Goal: Information Seeking & Learning: Learn about a topic

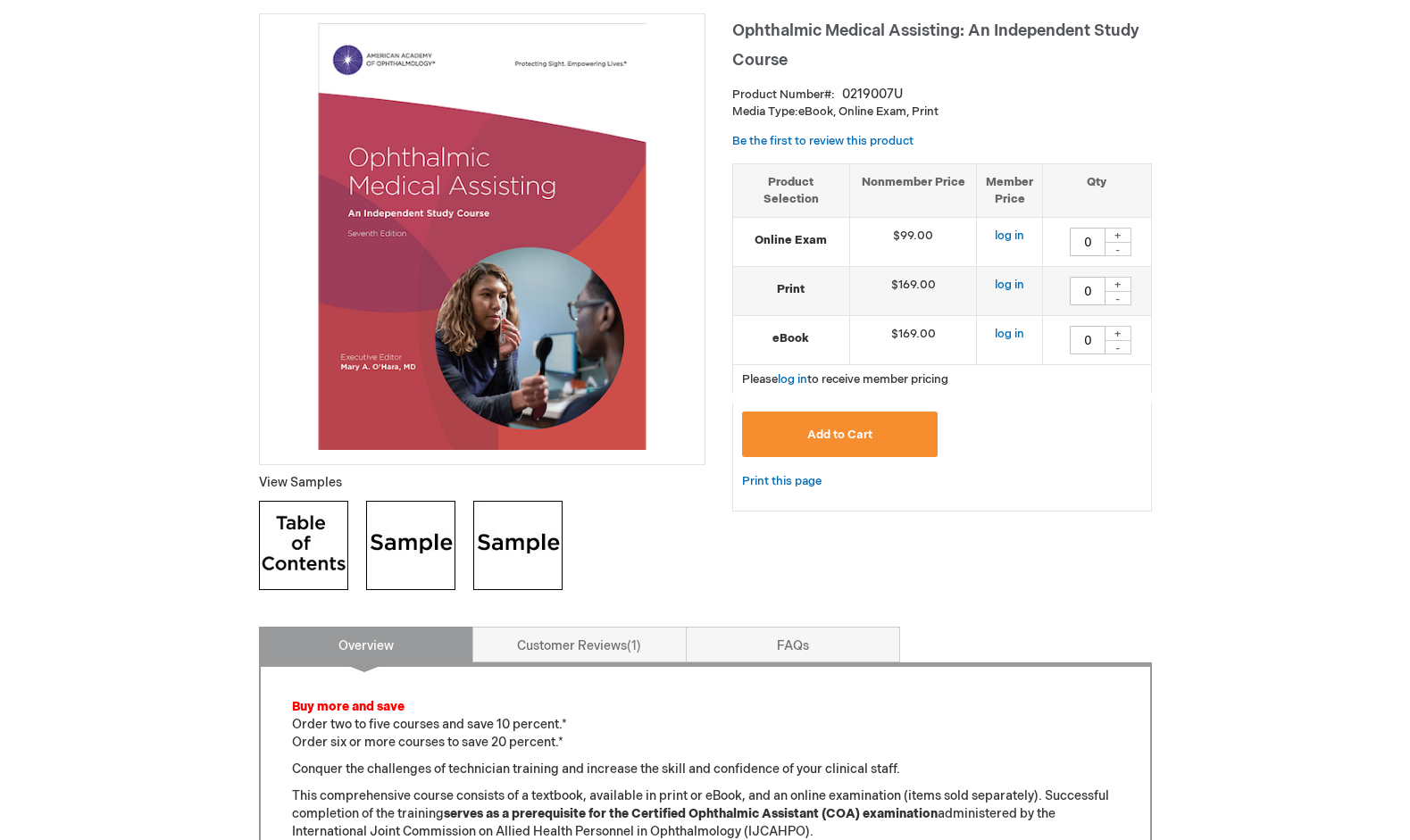
scroll to position [254, 0]
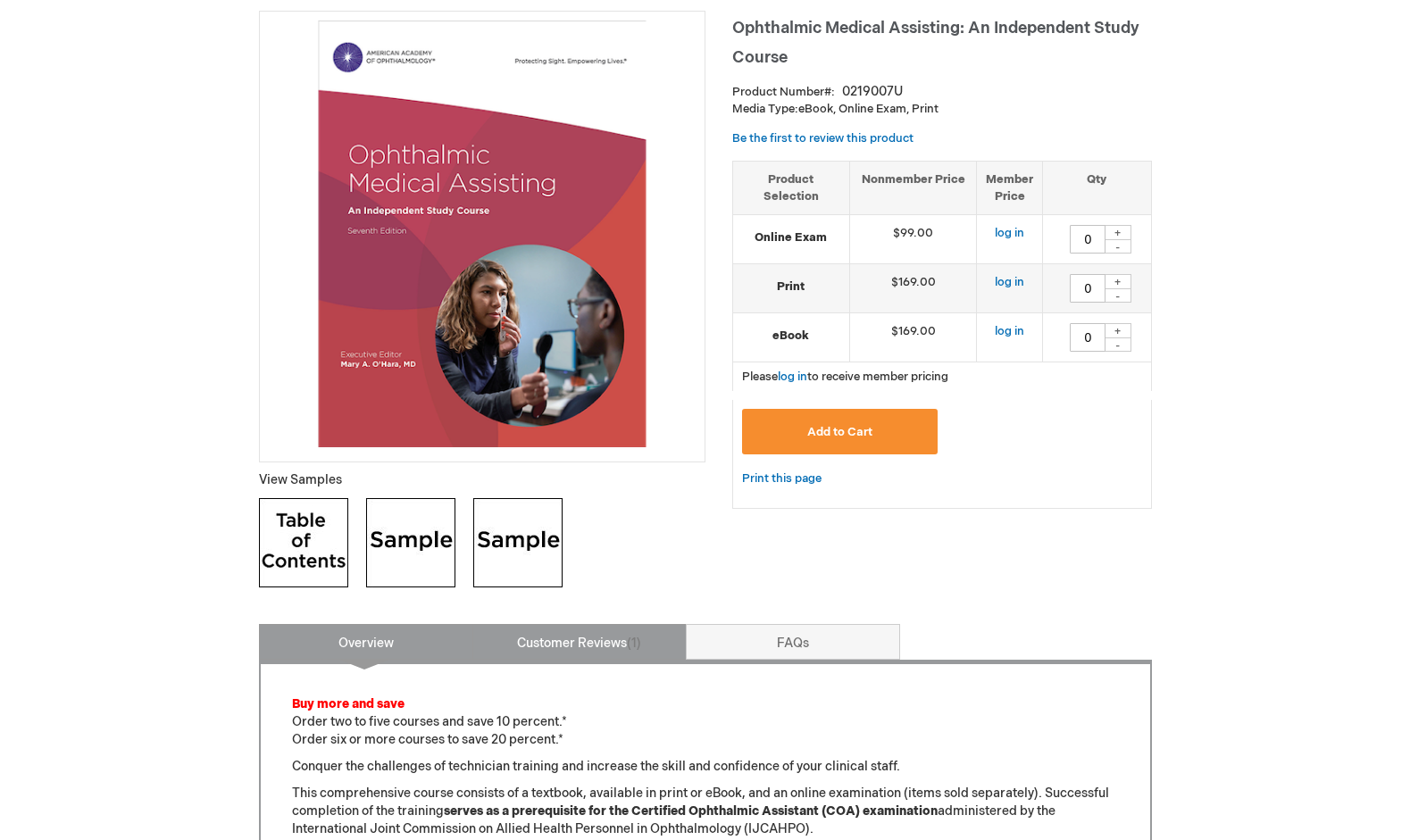
click at [568, 648] on link "Customer Reviews 1" at bounding box center [579, 642] width 215 height 36
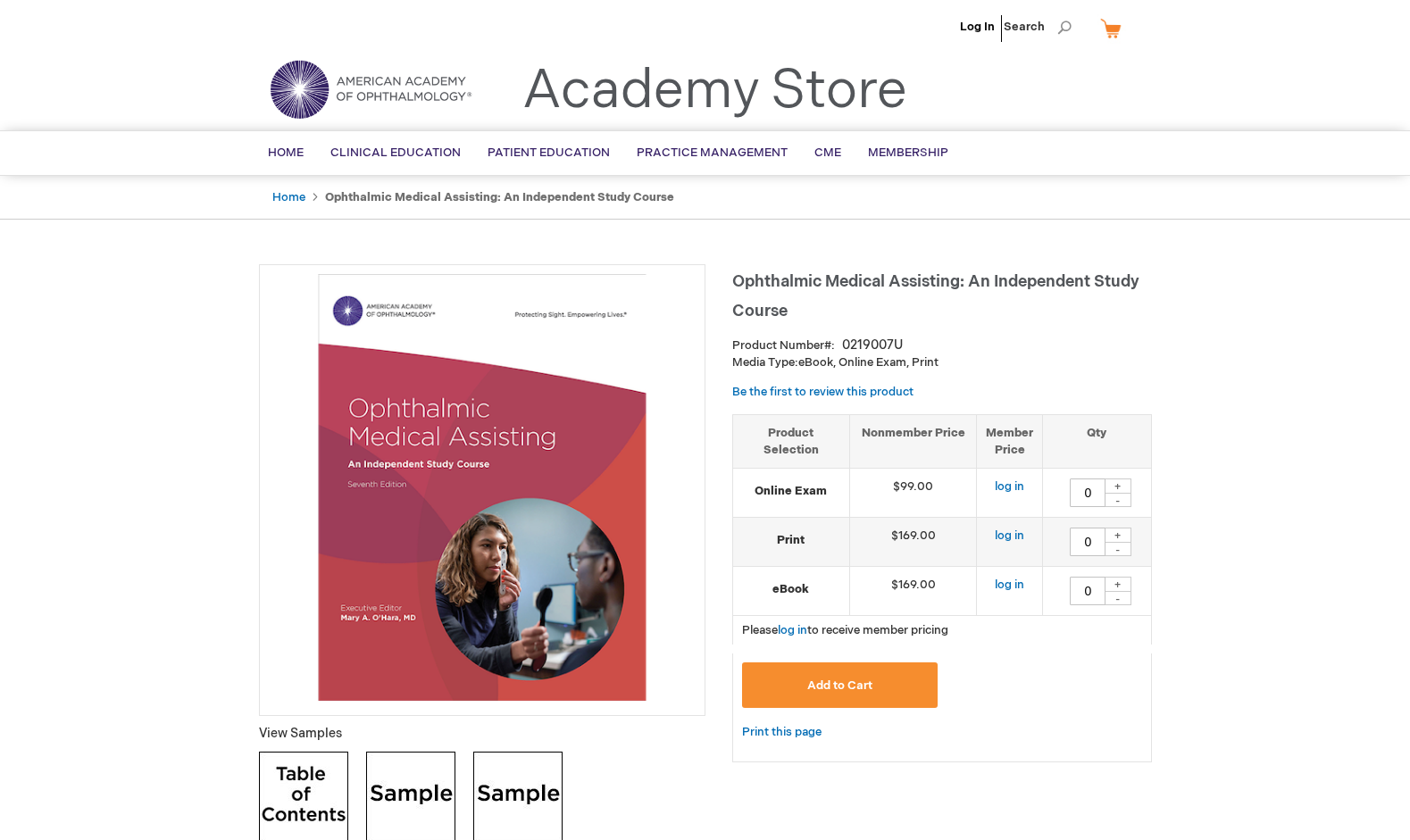
scroll to position [0, 0]
click at [819, 149] on span "CME" at bounding box center [827, 152] width 26 height 15
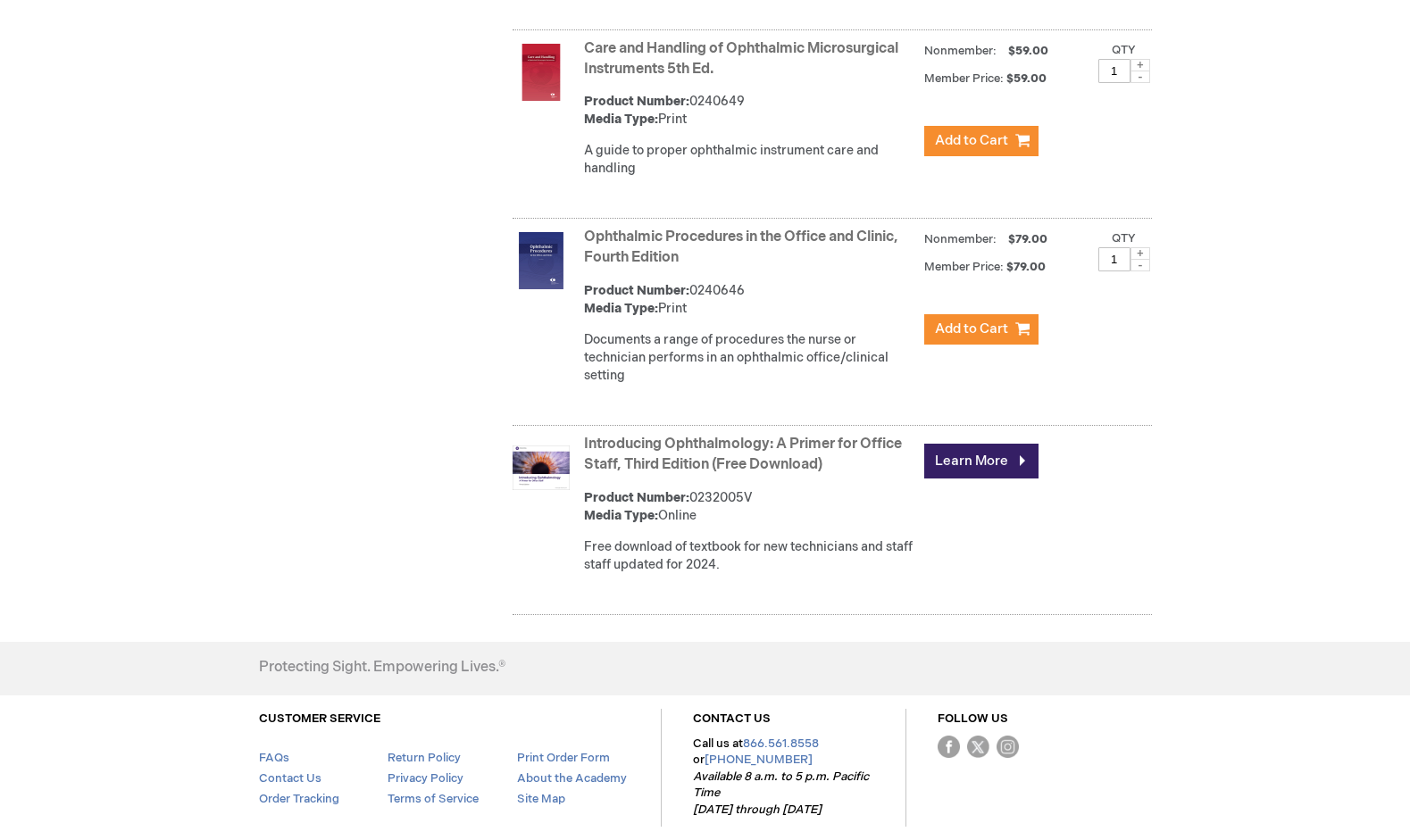
scroll to position [1307, 0]
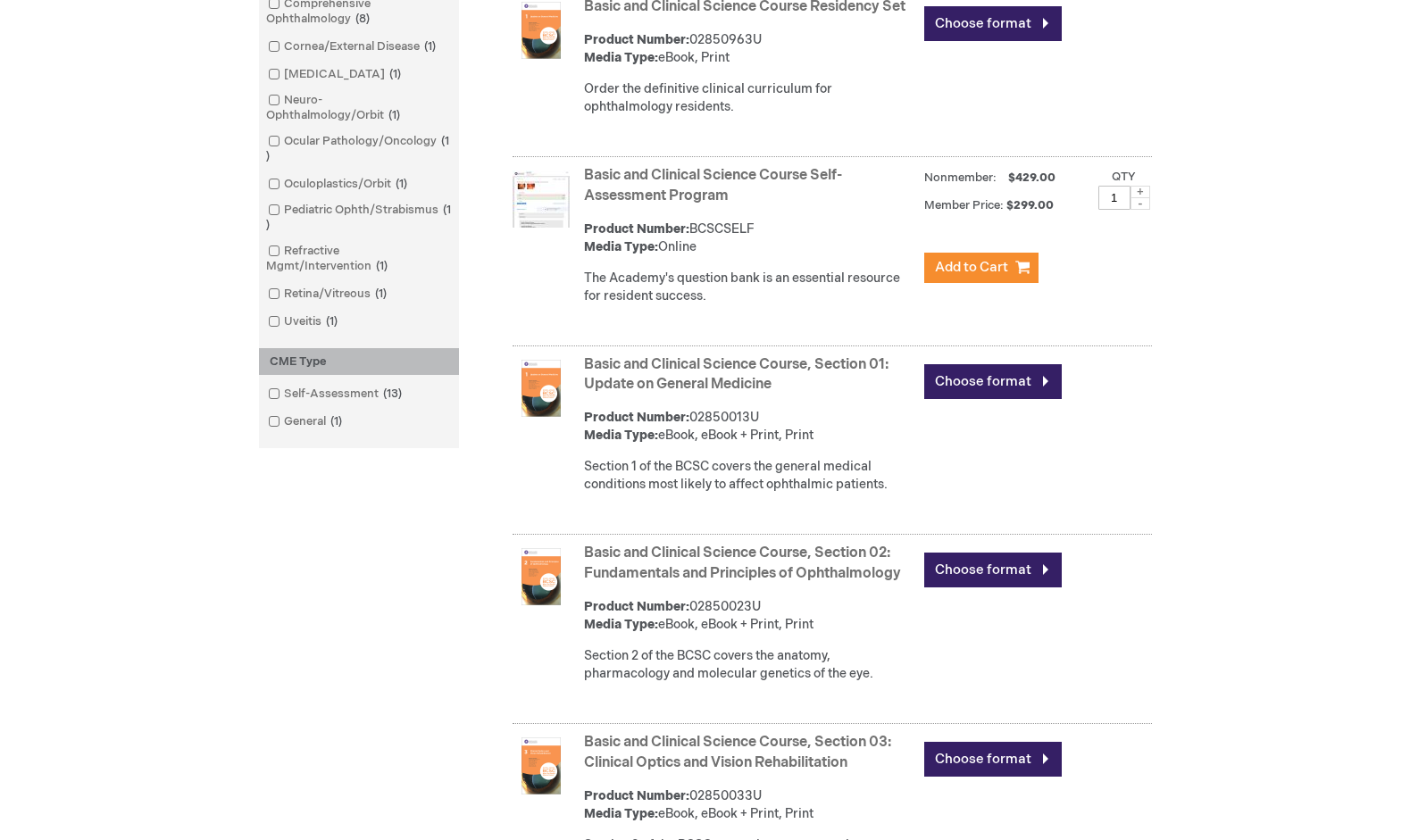
scroll to position [827, 0]
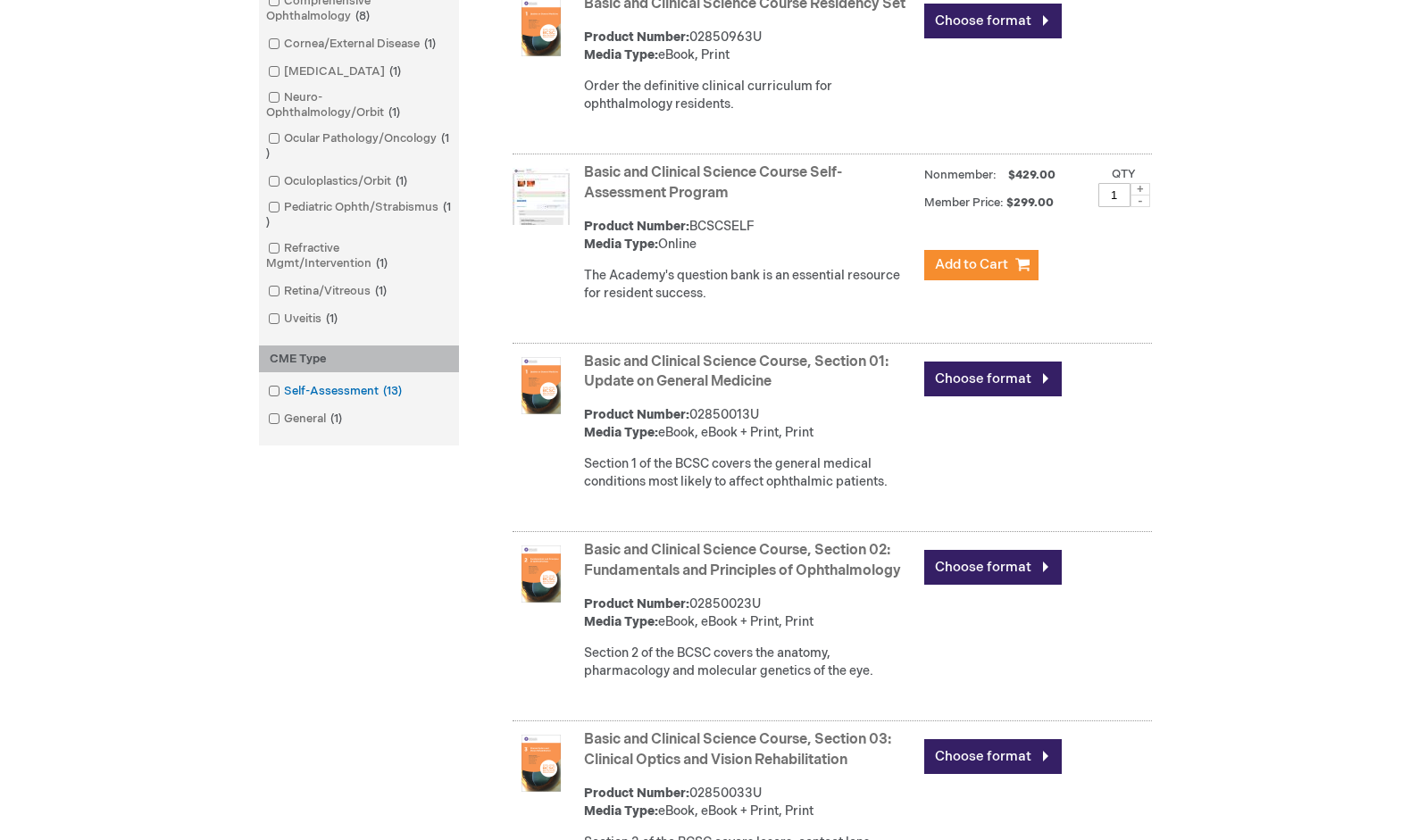
click at [326, 387] on link "Self-Assessment 13 items" at bounding box center [336, 392] width 145 height 17
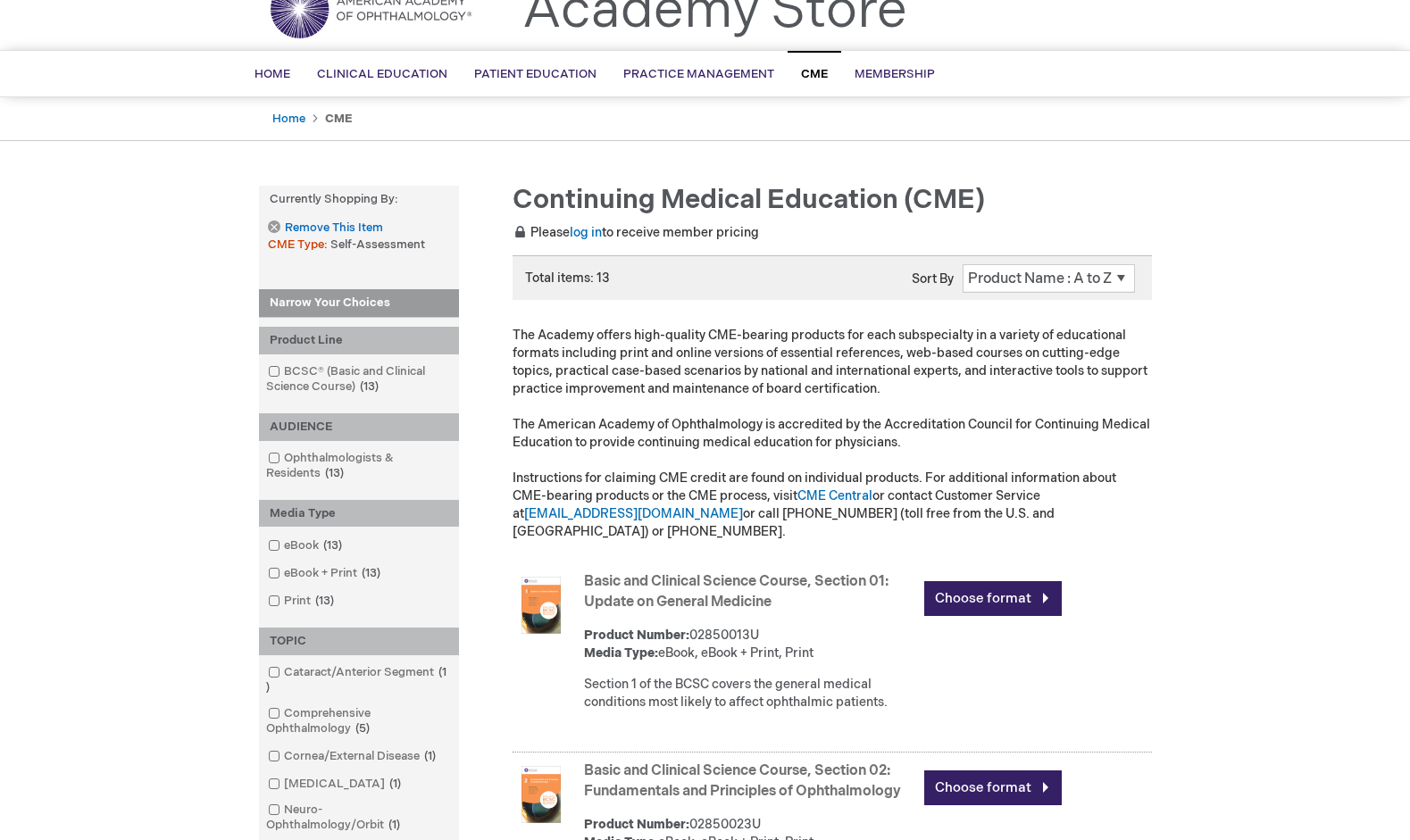
scroll to position [88, 0]
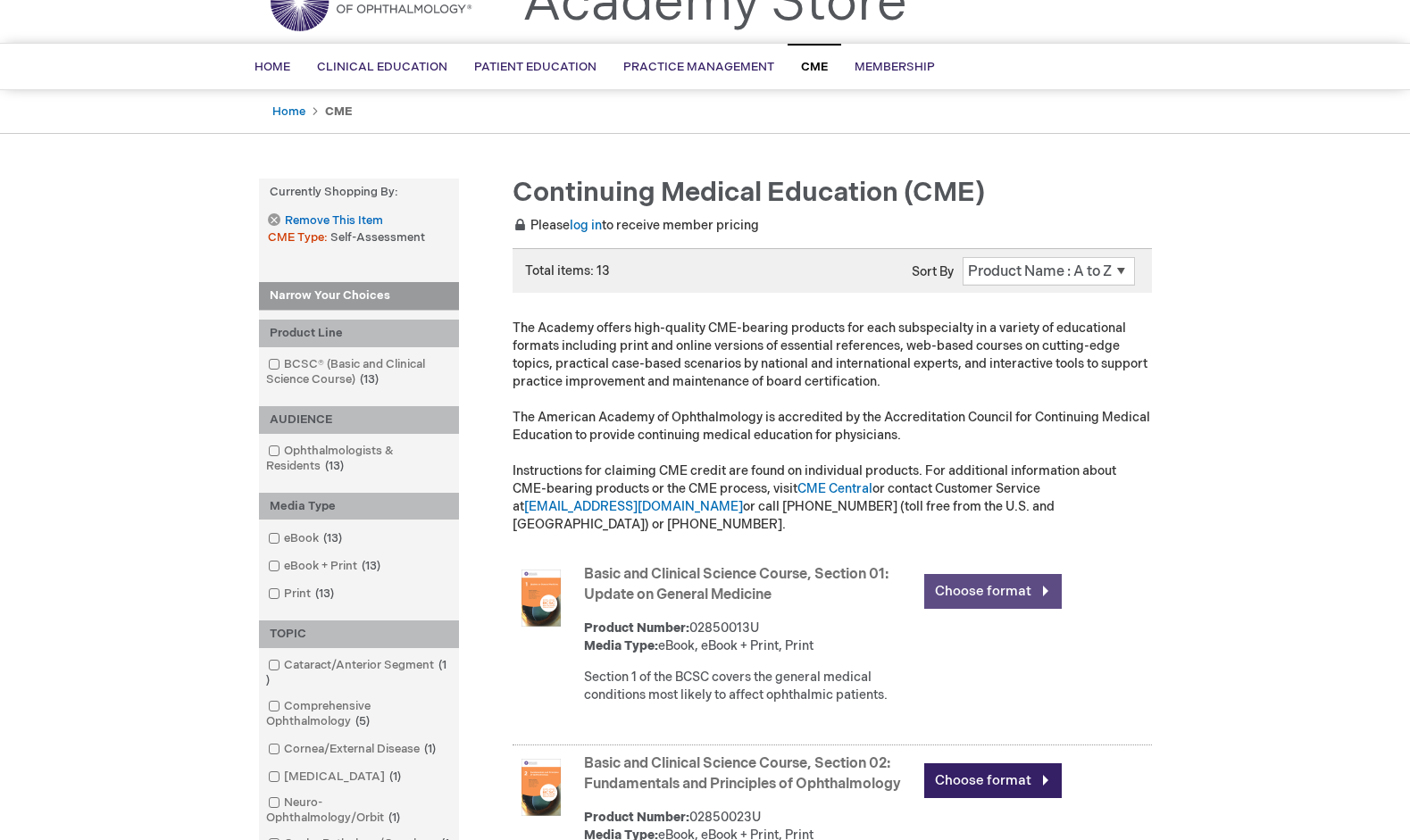
click at [962, 574] on link "Choose format" at bounding box center [993, 592] width 138 height 35
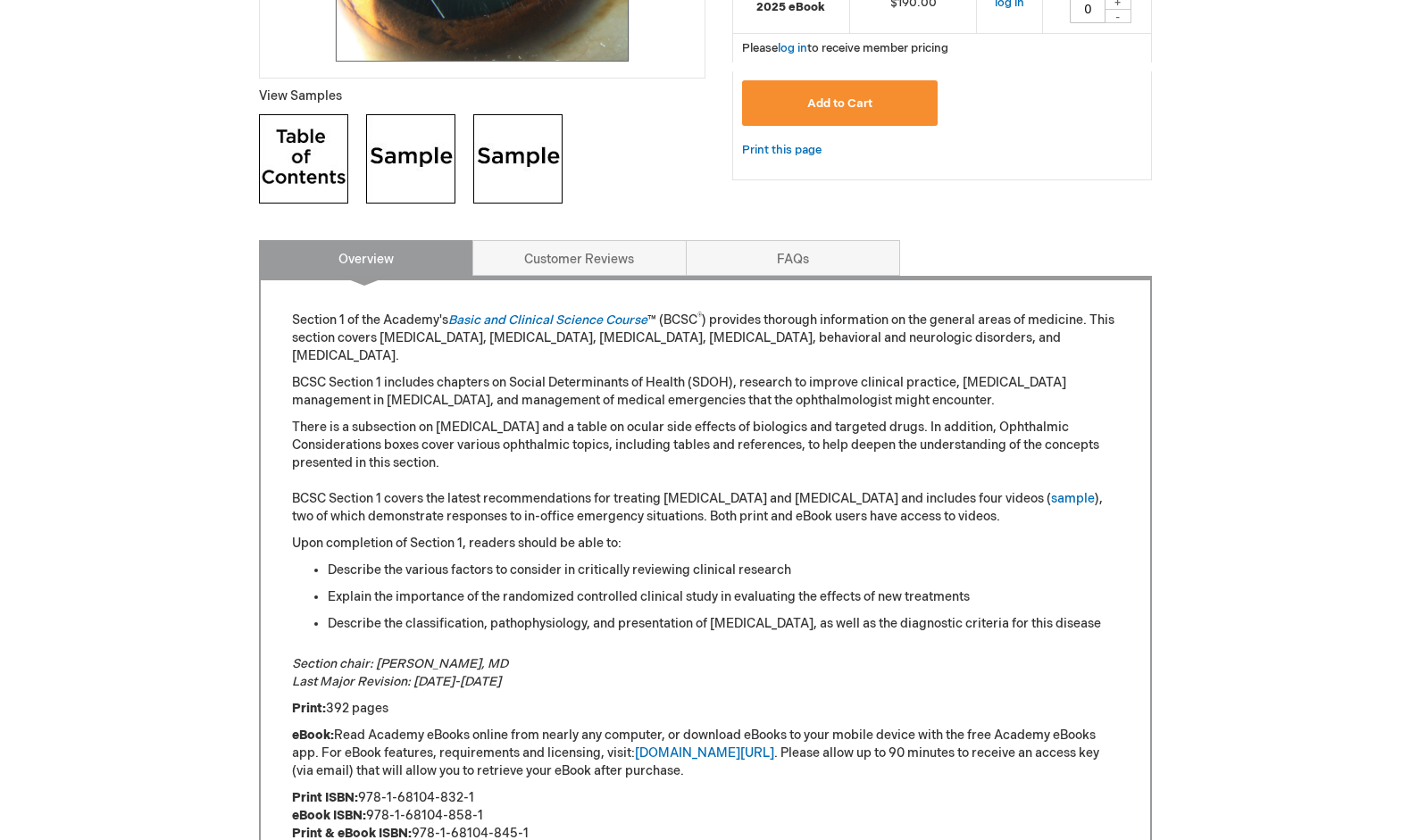
scroll to position [613, 0]
